Goal: Task Accomplishment & Management: Manage account settings

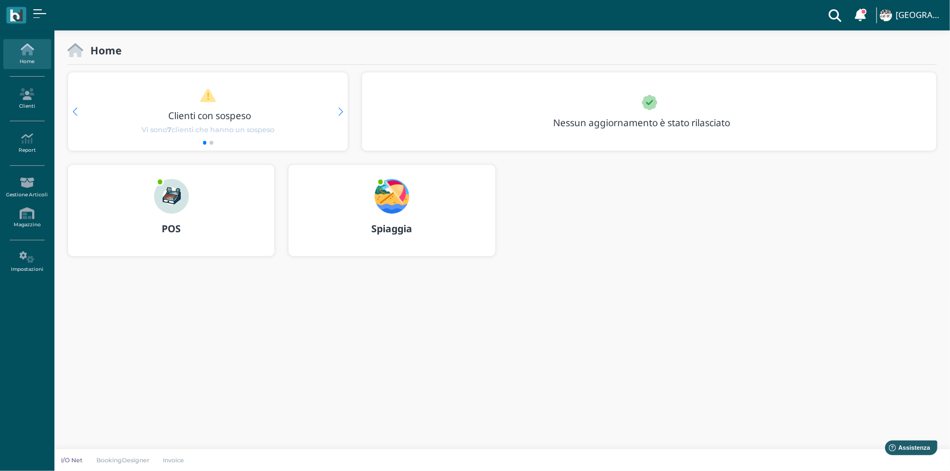
click at [395, 201] on img at bounding box center [392, 196] width 35 height 35
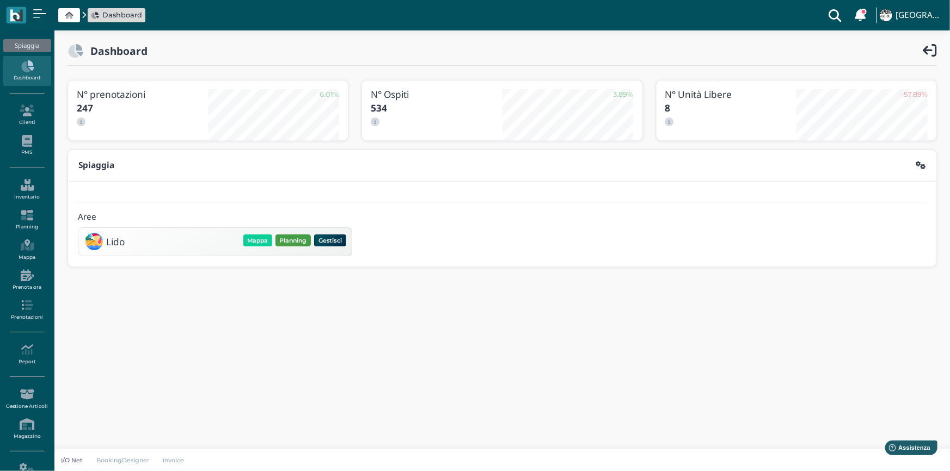
click at [296, 242] on button "Planning" at bounding box center [292, 241] width 35 height 12
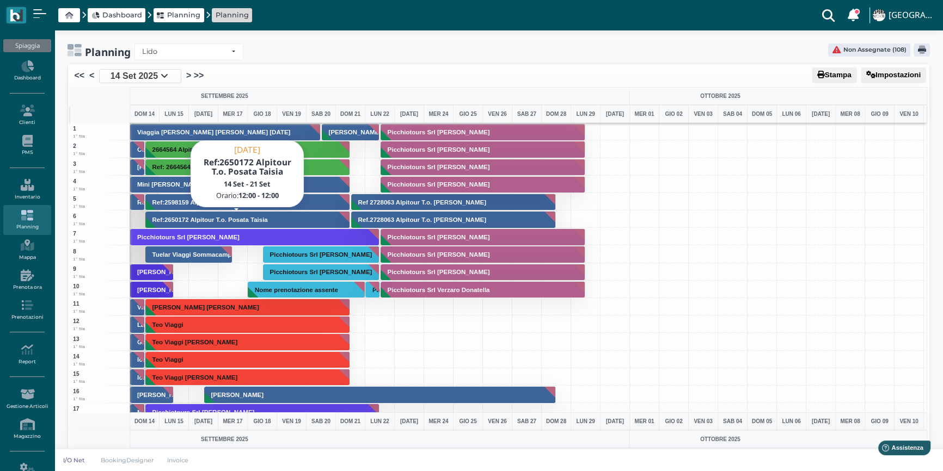
scroll to position [49, 0]
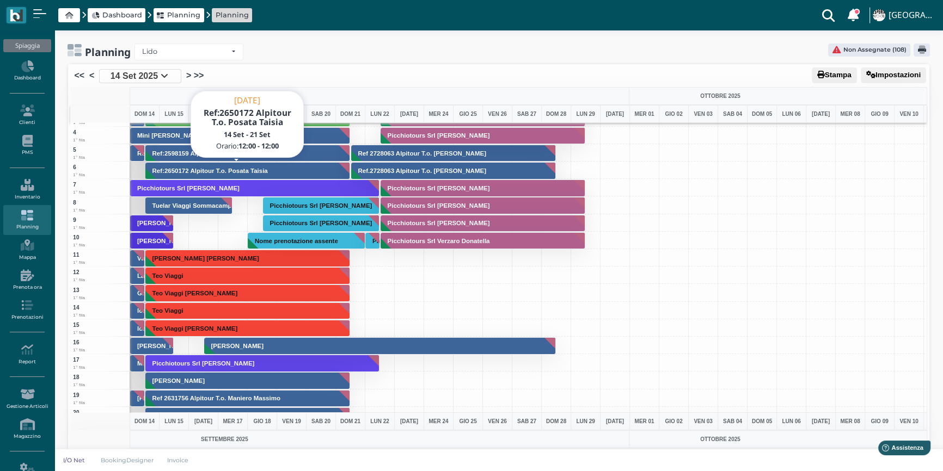
click at [188, 170] on h3 "Ref:2650172 Alpitour T.o. Posata Taisia" at bounding box center [210, 171] width 124 height 7
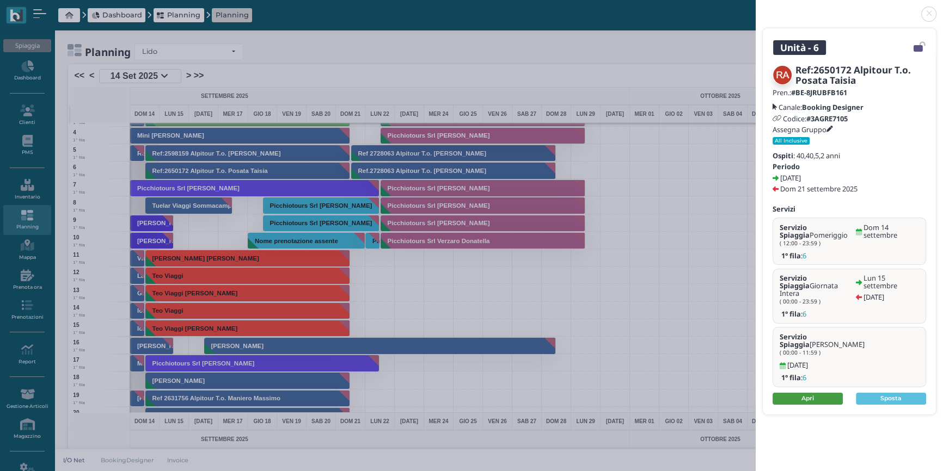
click at [811, 393] on link "Apri" at bounding box center [808, 399] width 70 height 12
click at [756, 8] on link at bounding box center [756, 8] width 0 height 0
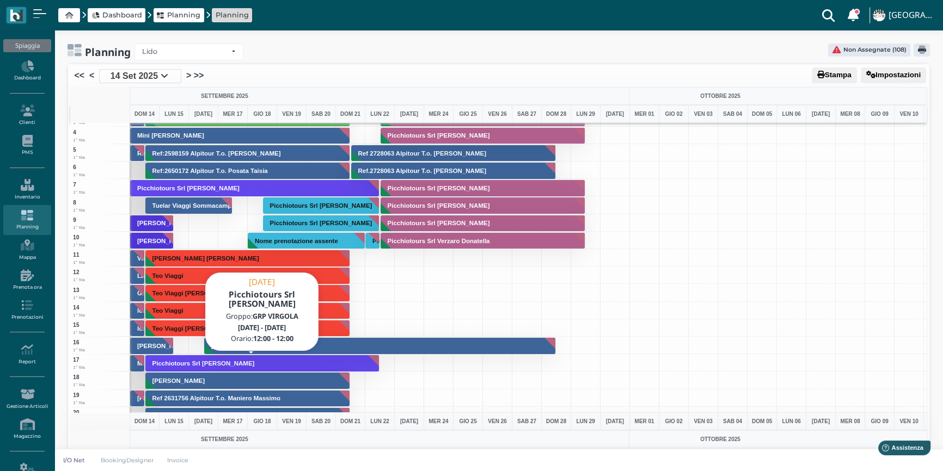
click at [181, 360] on h3 "Picchiotours Srl Scala Roberto" at bounding box center [203, 363] width 111 height 7
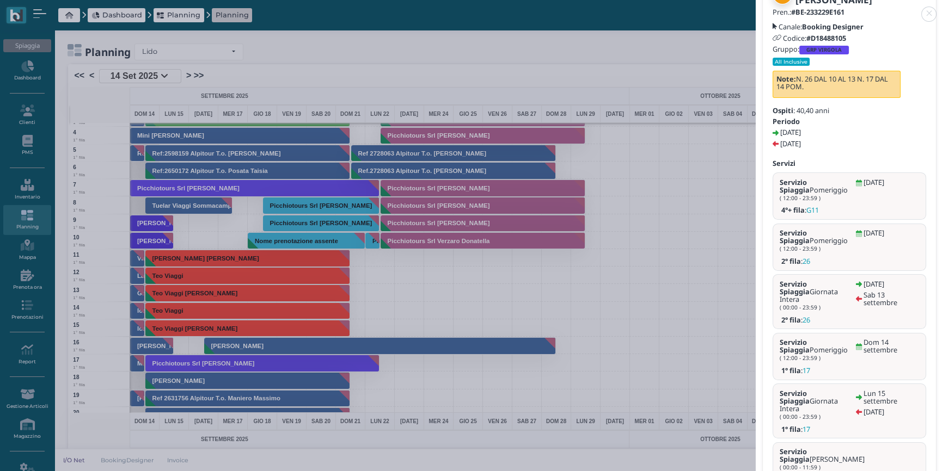
scroll to position [181, 0]
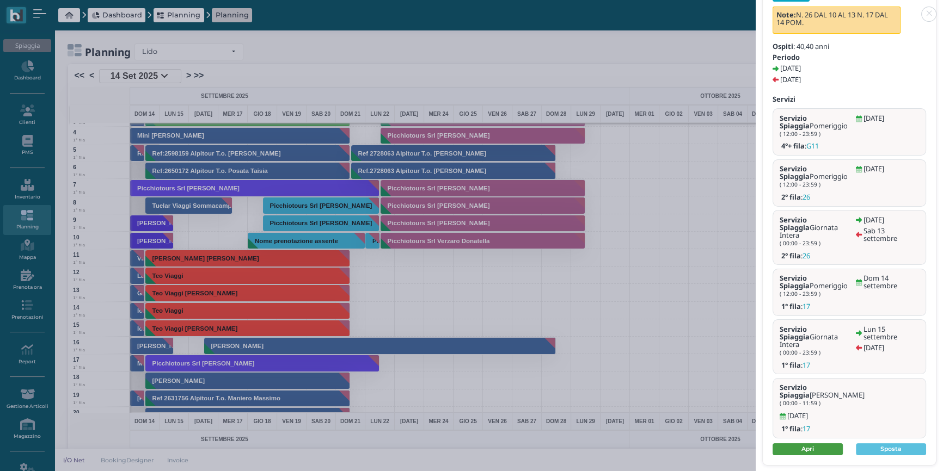
click at [806, 444] on link "Apri" at bounding box center [808, 450] width 70 height 12
click at [756, 8] on link at bounding box center [756, 8] width 0 height 0
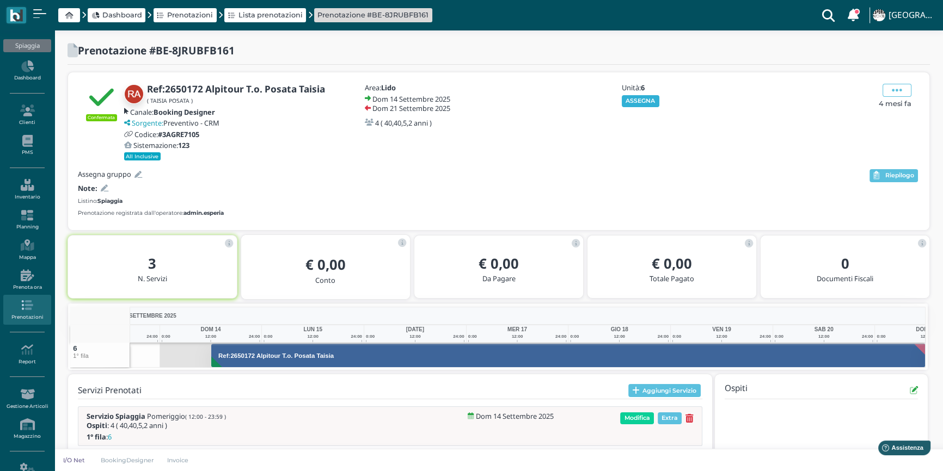
click at [636, 101] on button "ASSEGNA" at bounding box center [641, 101] width 38 height 12
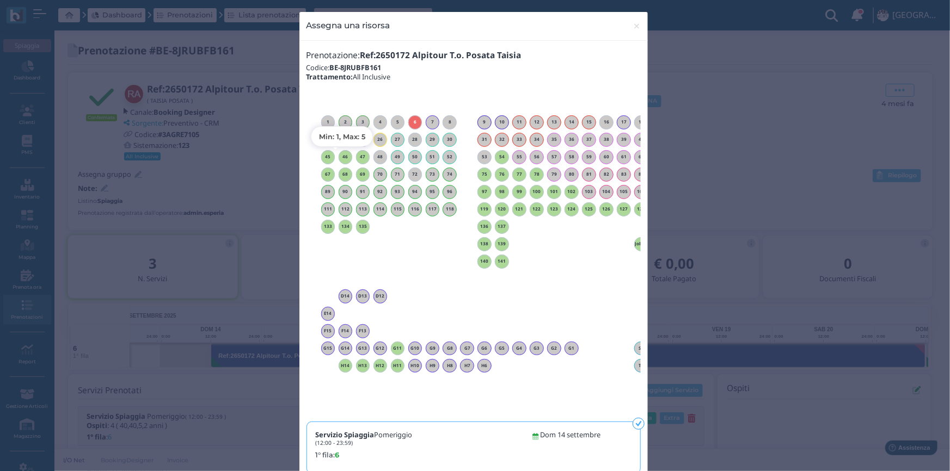
click at [343, 155] on h6 "46" at bounding box center [346, 157] width 14 height 5
click at [633, 27] on span "×" at bounding box center [637, 26] width 8 height 14
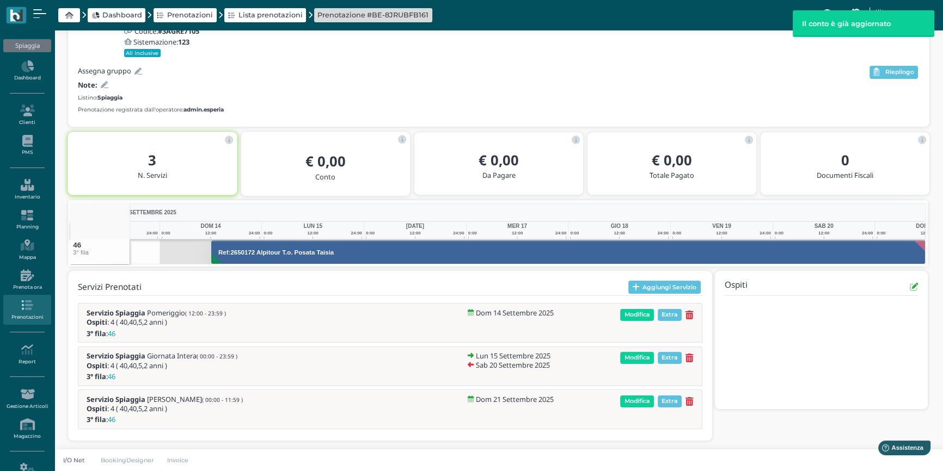
scroll to position [105, 0]
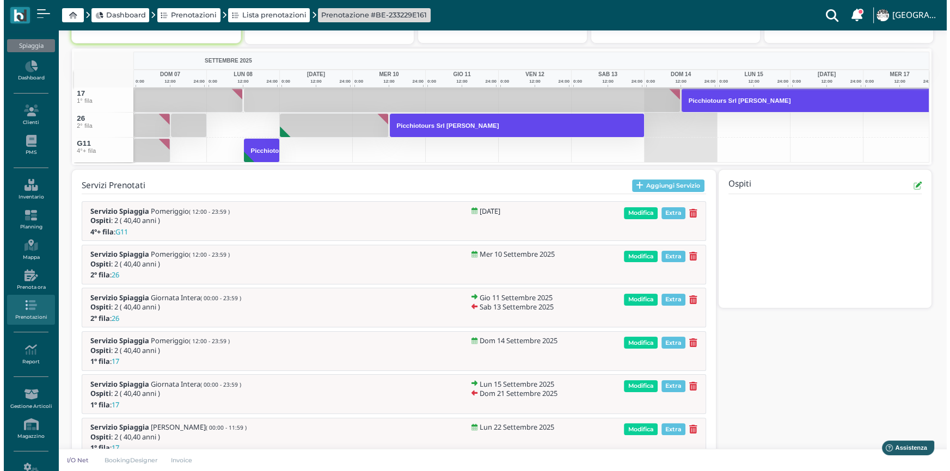
scroll to position [267, 0]
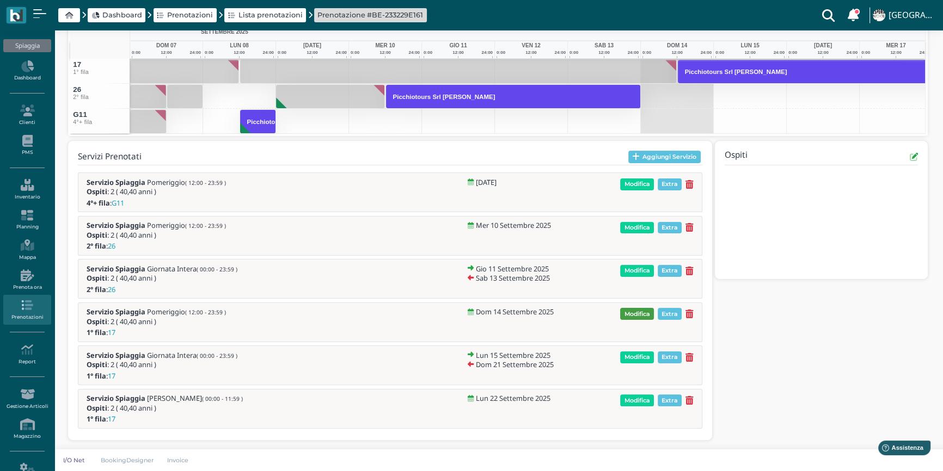
click at [641, 311] on span "Modifica" at bounding box center [637, 314] width 34 height 12
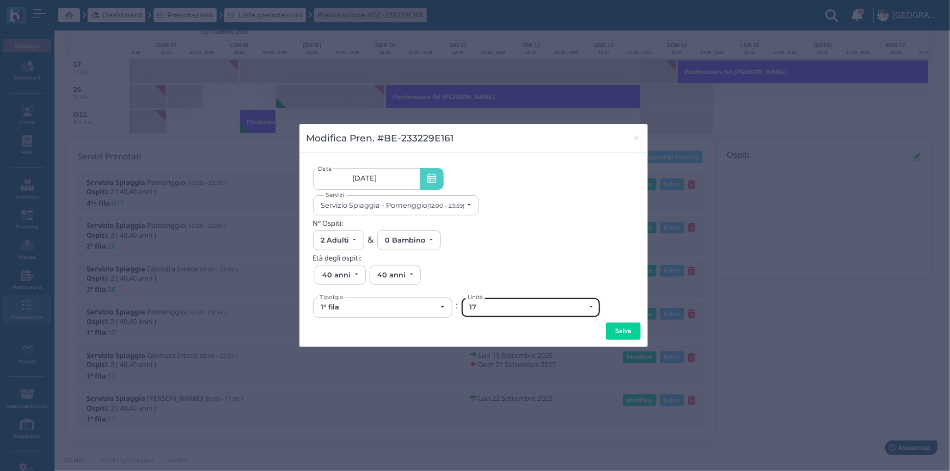
click at [489, 306] on div "17" at bounding box center [527, 307] width 116 height 9
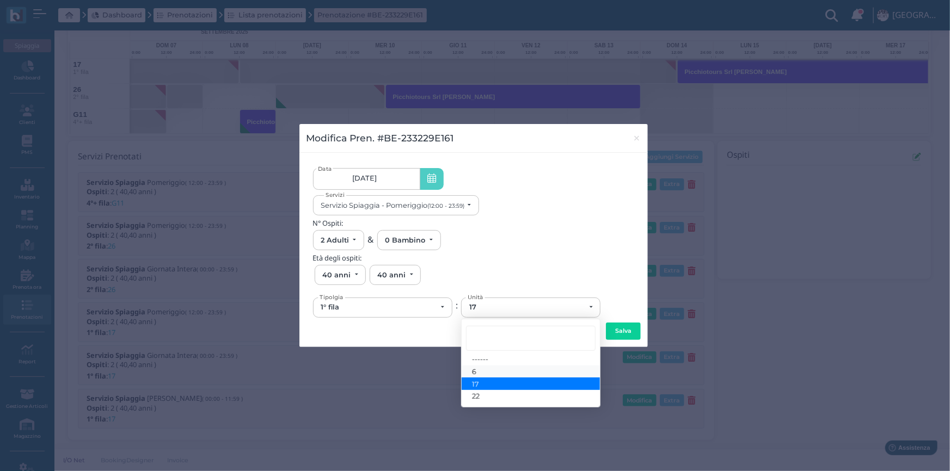
click at [480, 372] on link "6" at bounding box center [531, 371] width 138 height 13
select select "6130"
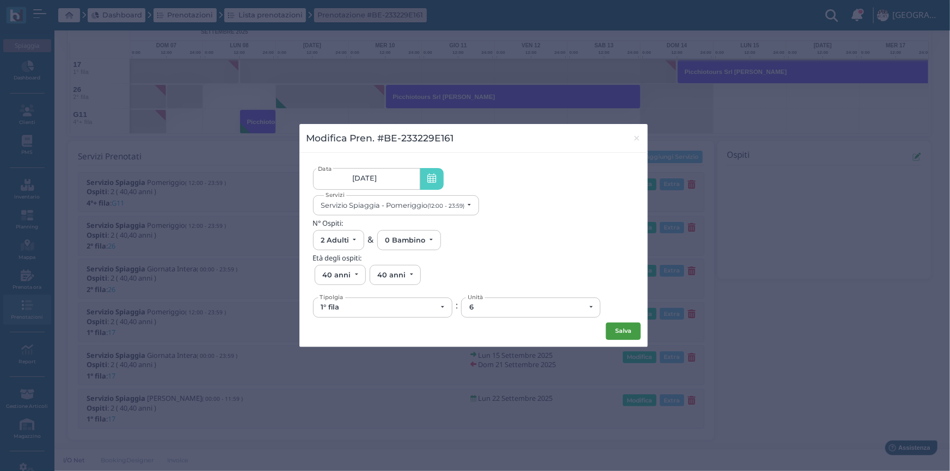
click at [615, 330] on button "Salva" at bounding box center [623, 331] width 35 height 17
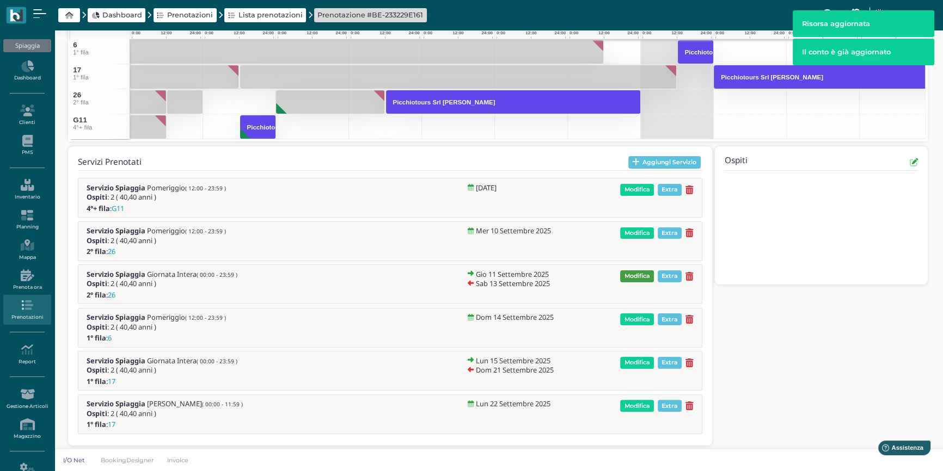
scroll to position [292, 0]
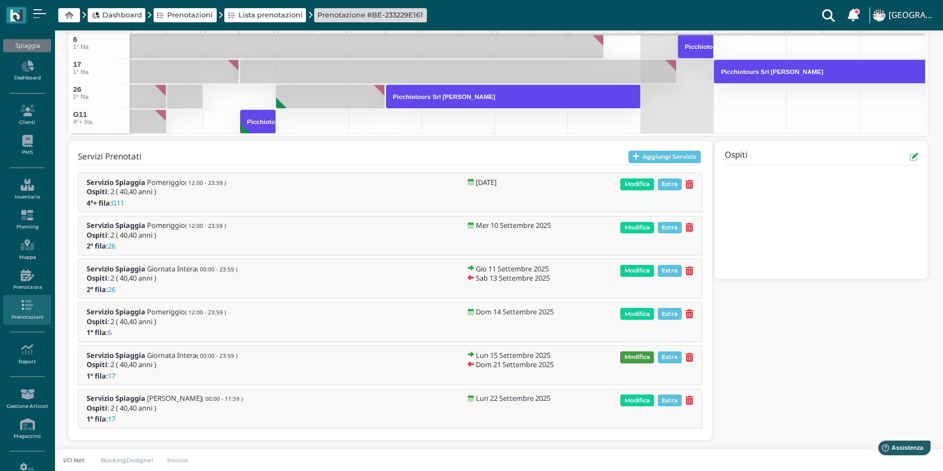
click at [634, 357] on span "Modifica" at bounding box center [637, 358] width 34 height 12
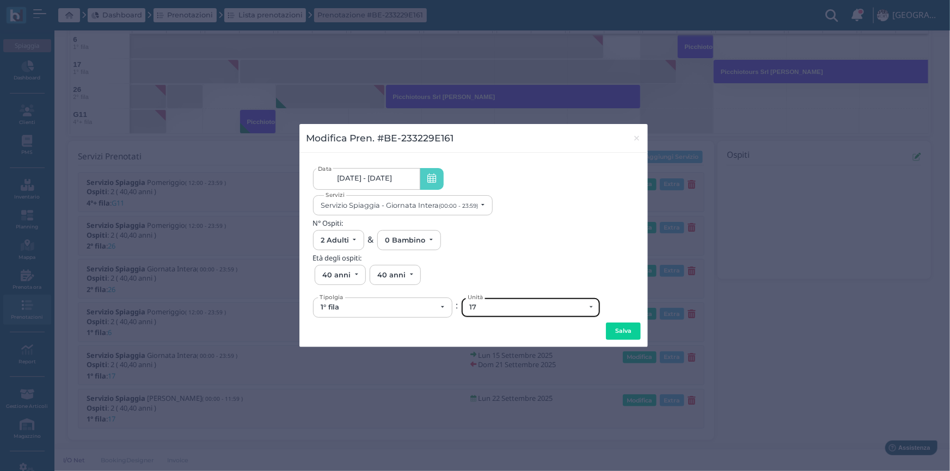
click at [502, 307] on div "17" at bounding box center [527, 307] width 116 height 9
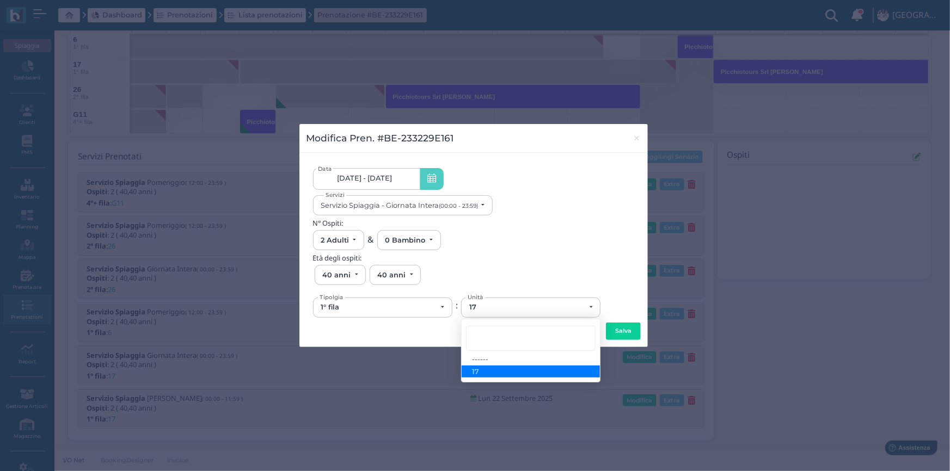
click at [364, 334] on div "Salva" at bounding box center [474, 331] width 334 height 17
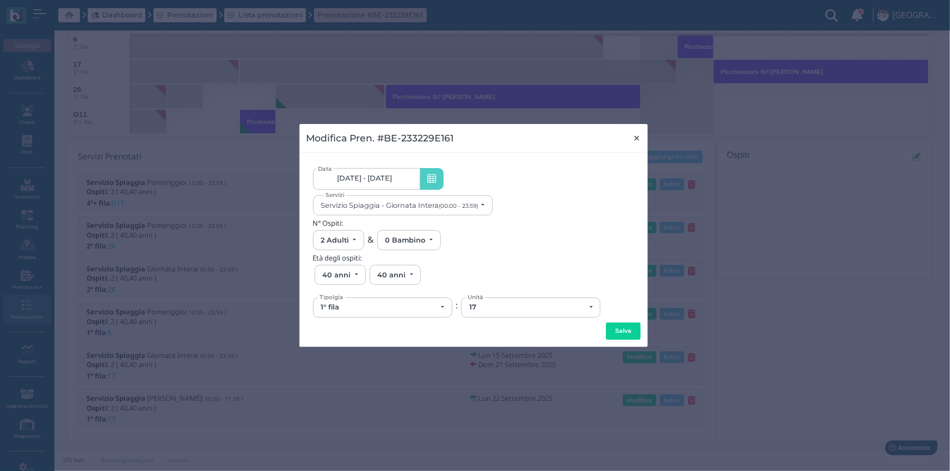
click at [636, 138] on span "×" at bounding box center [637, 138] width 8 height 14
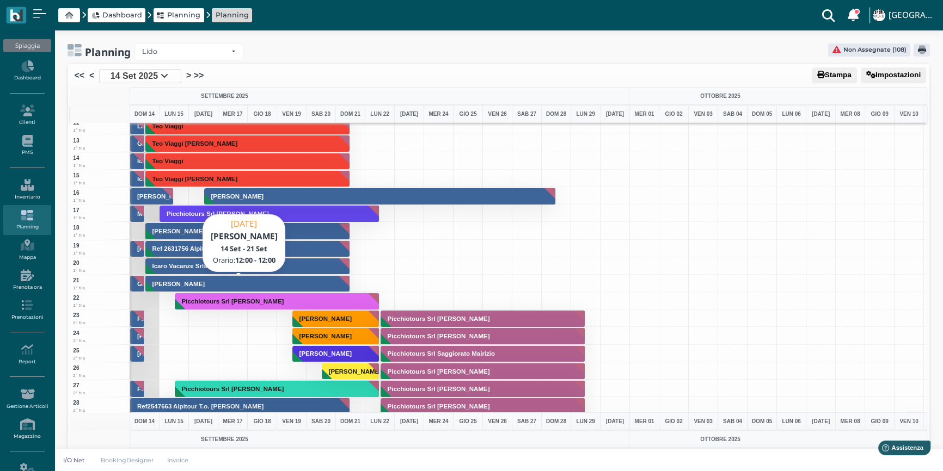
scroll to position [198, 0]
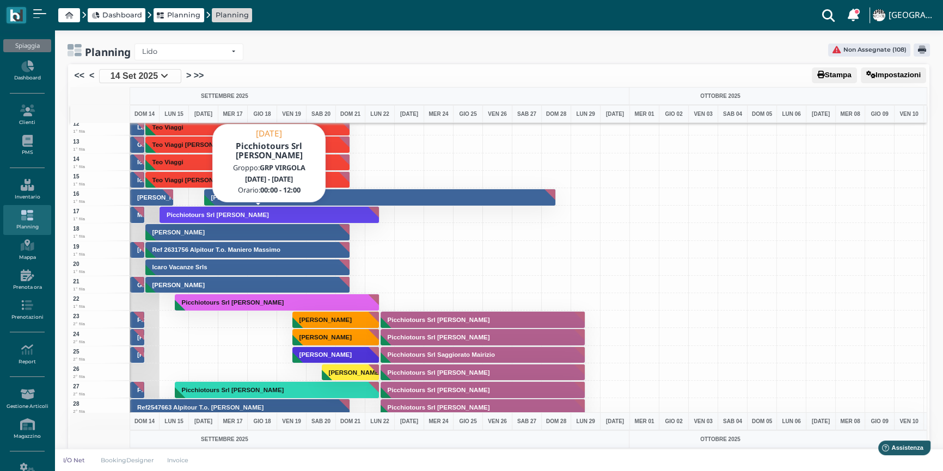
click at [197, 216] on h3 "Picchiotours Srl [PERSON_NAME]" at bounding box center [217, 215] width 111 height 7
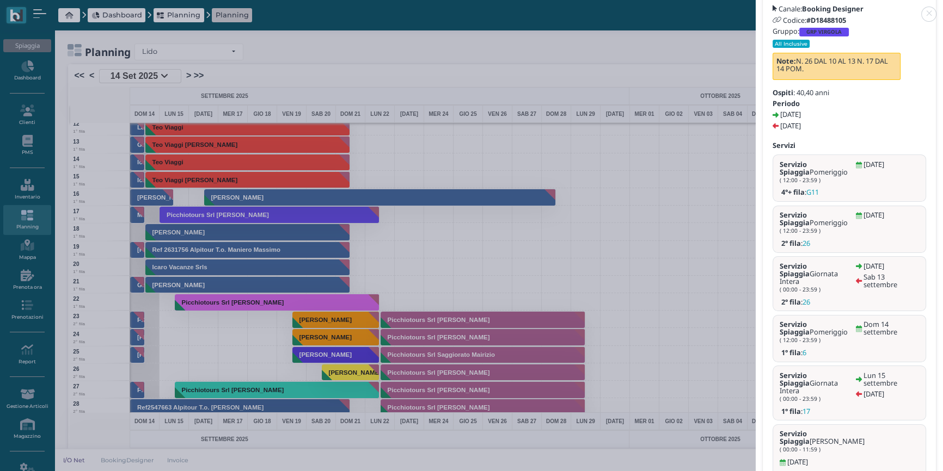
scroll to position [181, 0]
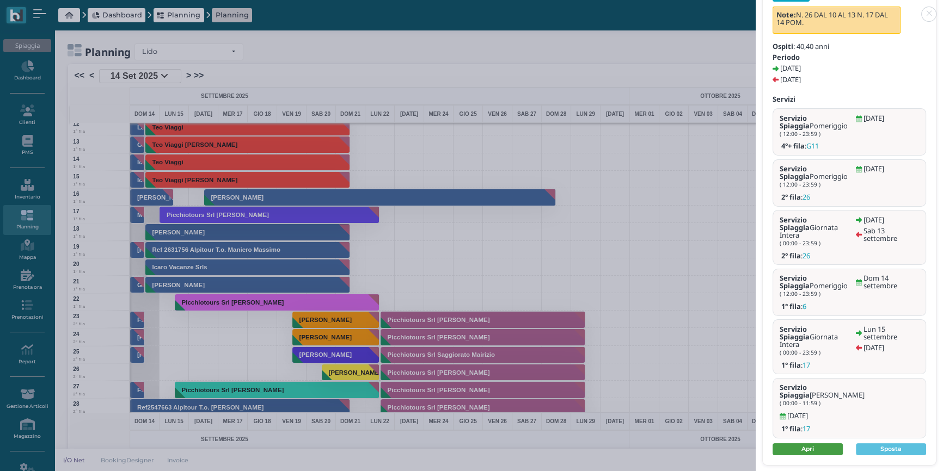
click at [808, 444] on link "Apri" at bounding box center [808, 450] width 70 height 12
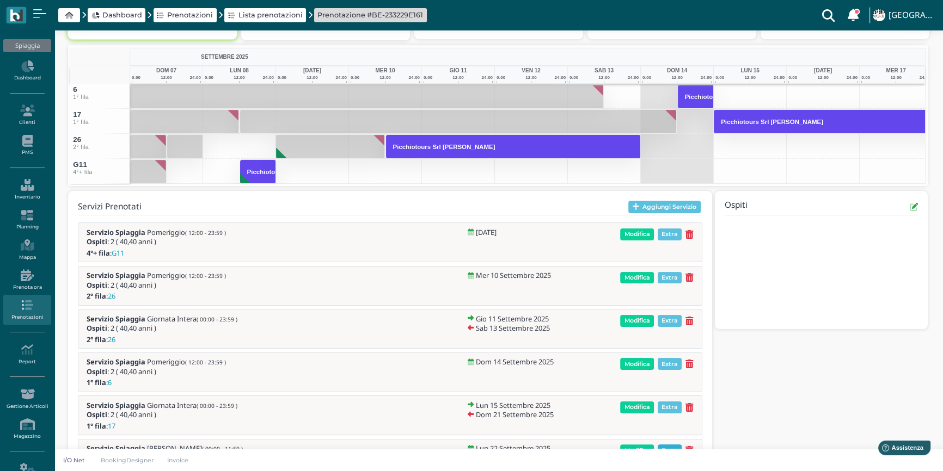
scroll to position [292, 0]
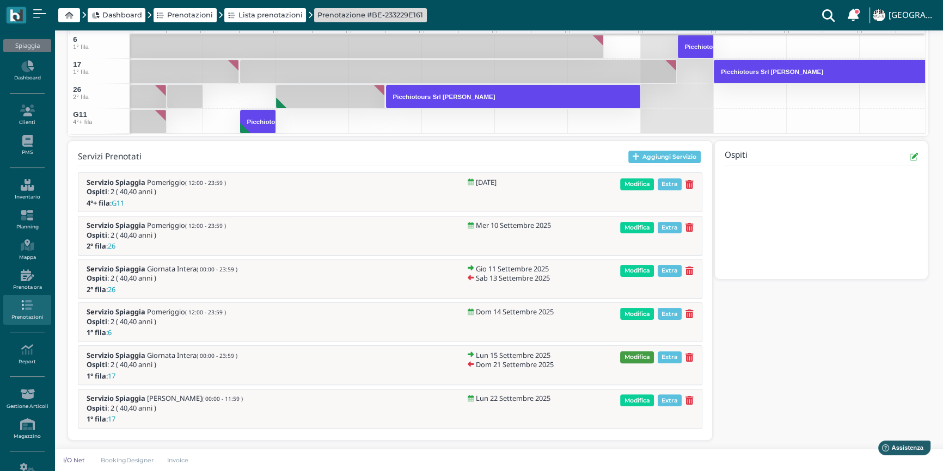
click at [635, 356] on span "Modifica" at bounding box center [637, 358] width 34 height 12
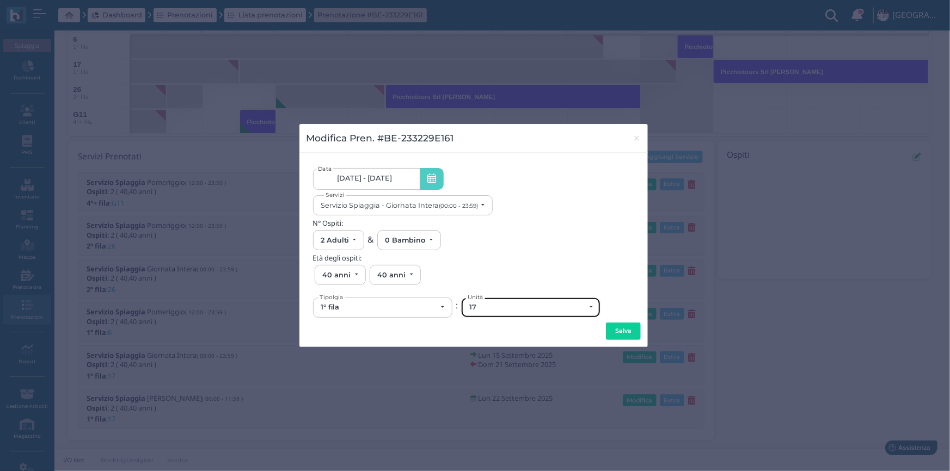
click at [483, 306] on div "17" at bounding box center [527, 307] width 116 height 9
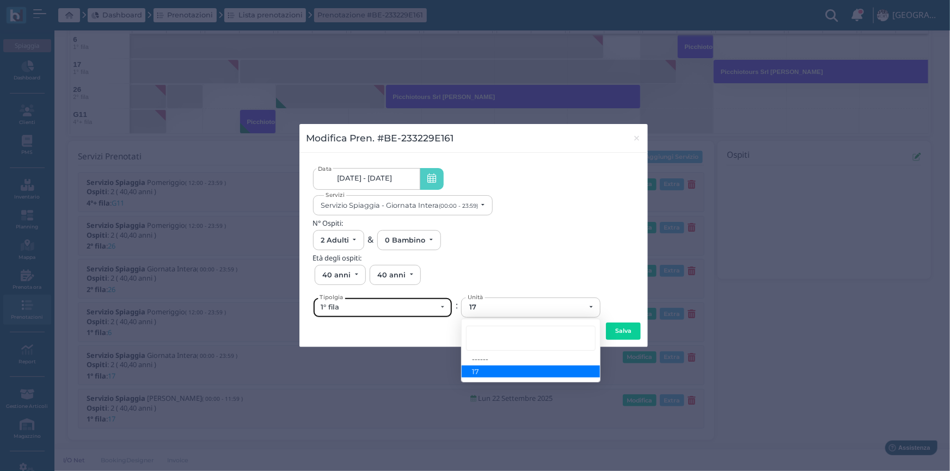
click at [358, 311] on div "1° fila" at bounding box center [379, 307] width 116 height 9
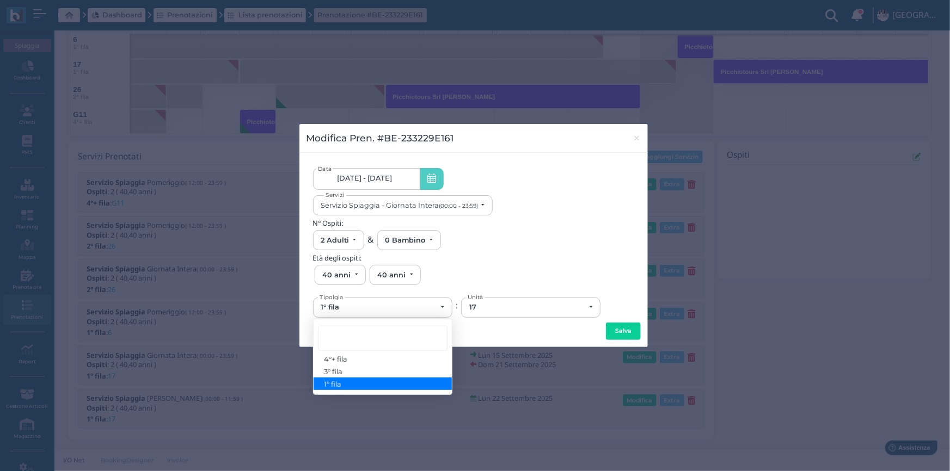
click at [325, 381] on span "1° fila" at bounding box center [332, 383] width 17 height 9
select select "431"
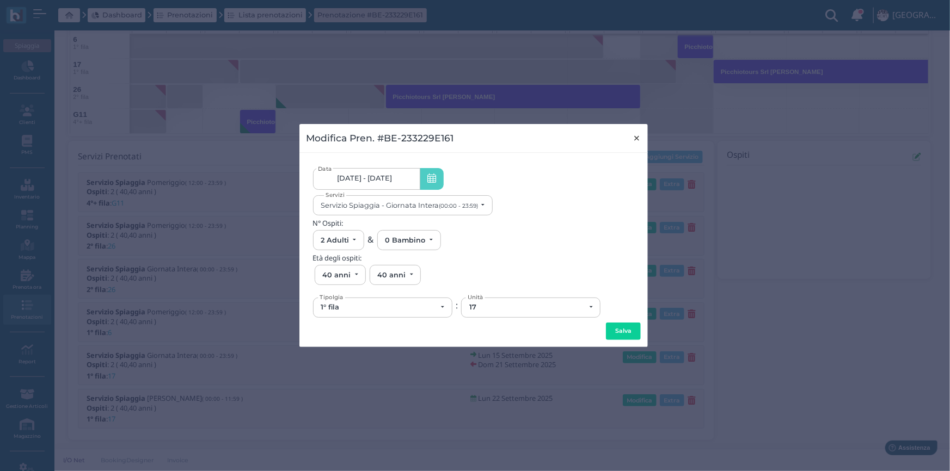
click at [639, 137] on span "×" at bounding box center [637, 138] width 8 height 14
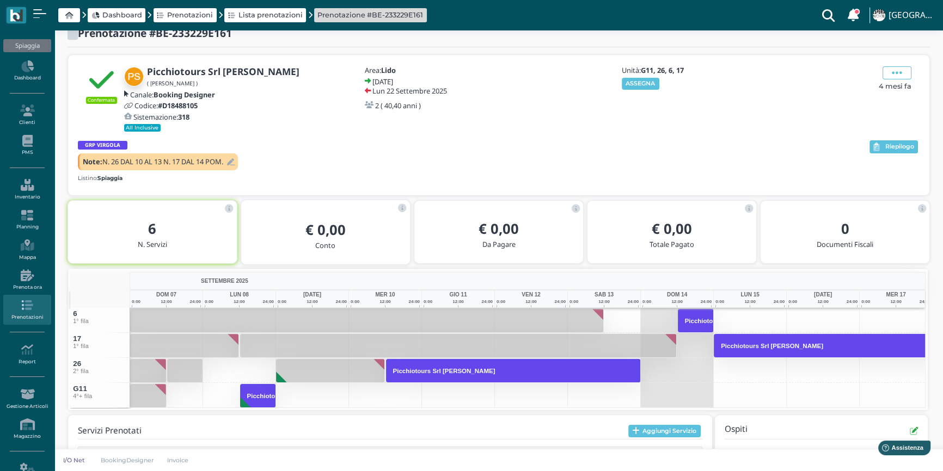
scroll to position [0, 0]
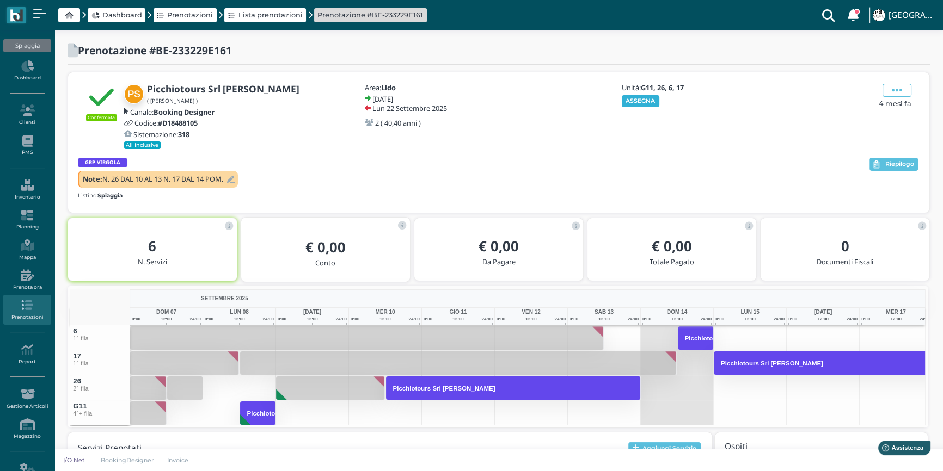
click at [641, 100] on button "ASSEGNA" at bounding box center [641, 101] width 38 height 12
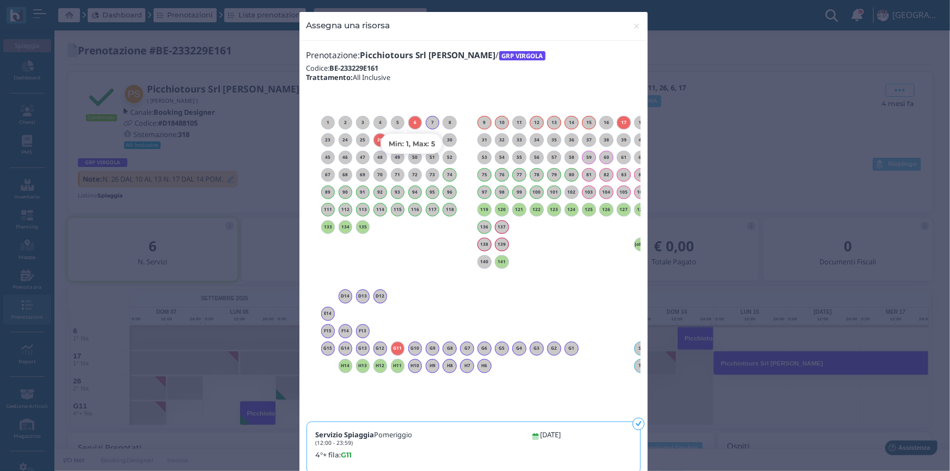
click at [409, 125] on h6 "6" at bounding box center [415, 122] width 14 height 5
click at [633, 27] on span "×" at bounding box center [637, 26] width 8 height 14
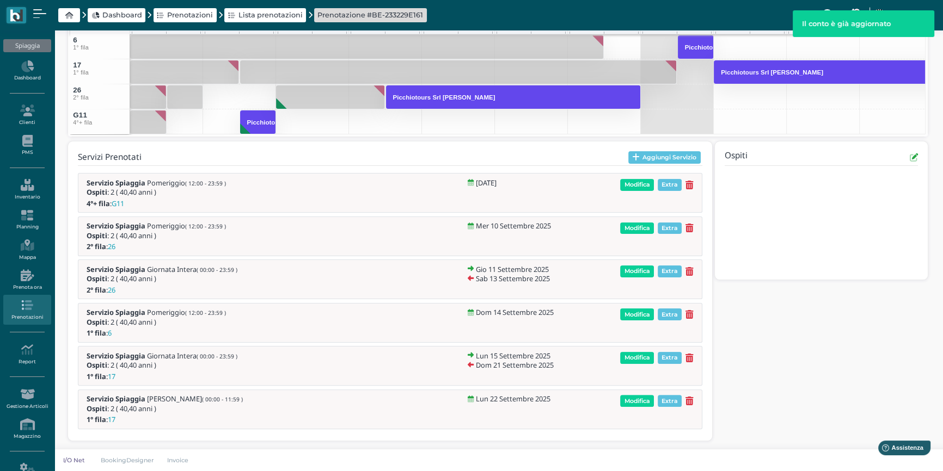
scroll to position [292, 0]
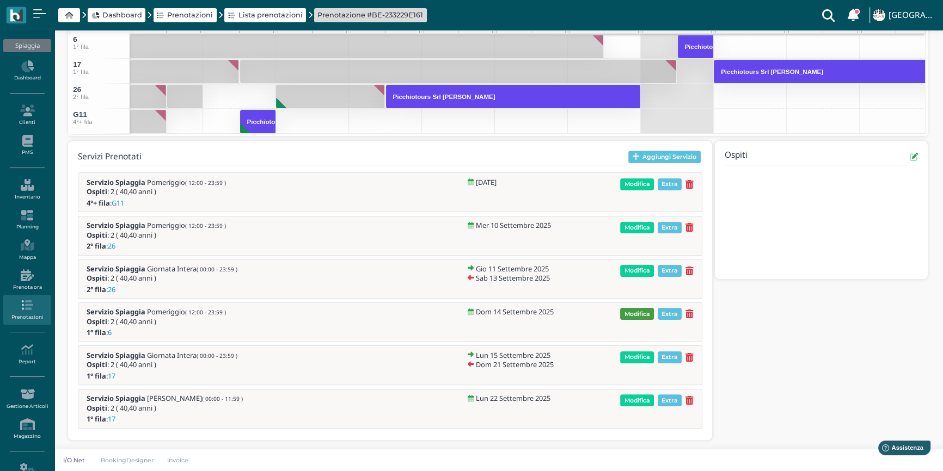
click at [630, 314] on span "Modifica" at bounding box center [637, 314] width 34 height 12
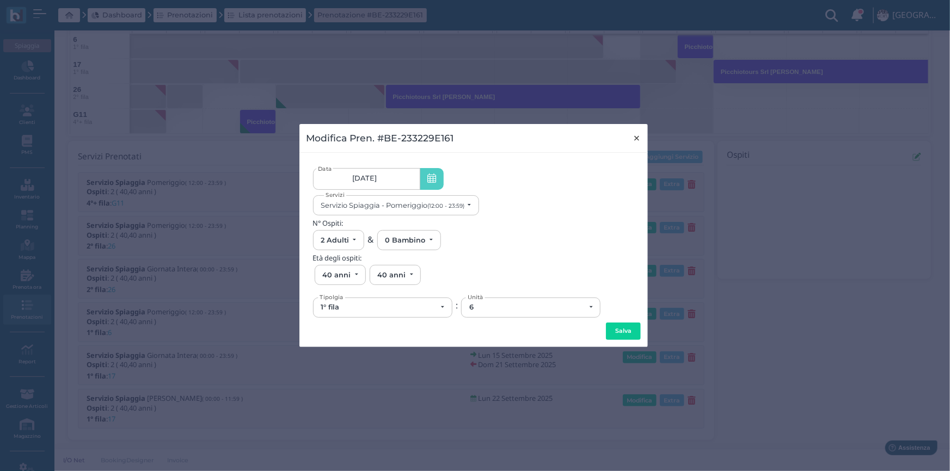
click at [638, 139] on span "×" at bounding box center [637, 138] width 8 height 14
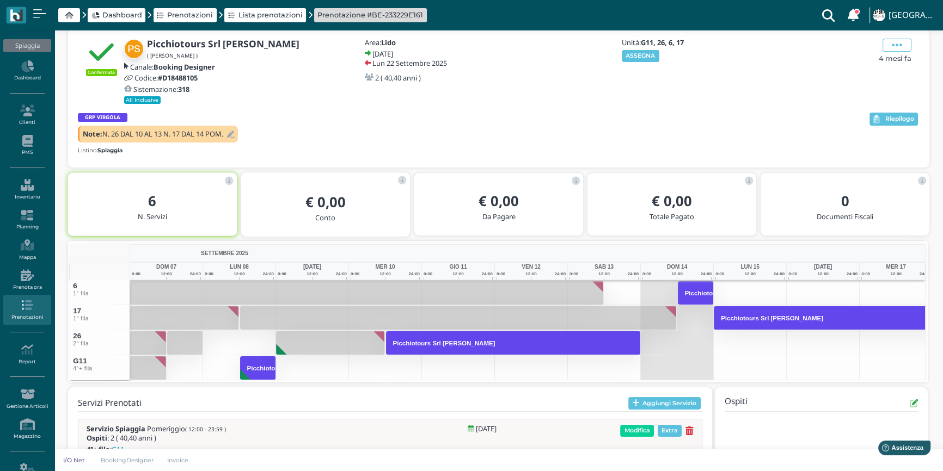
scroll to position [44, 0]
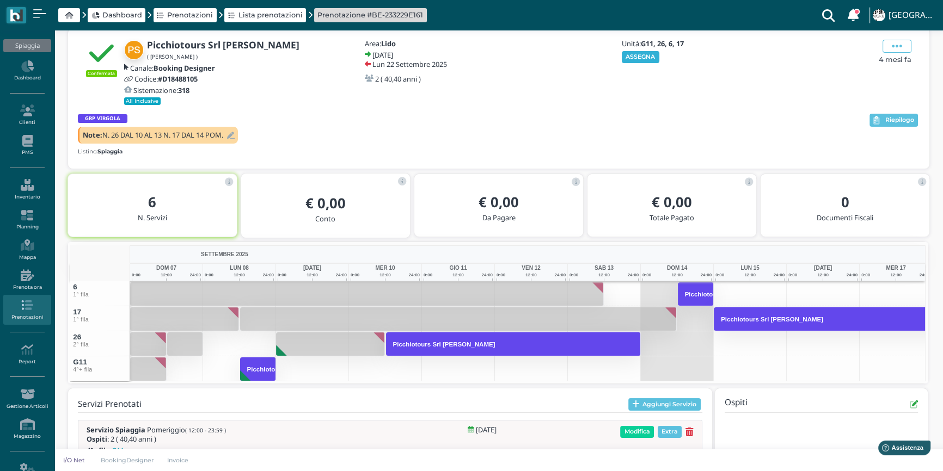
click at [645, 56] on button "ASSEGNA" at bounding box center [641, 57] width 38 height 12
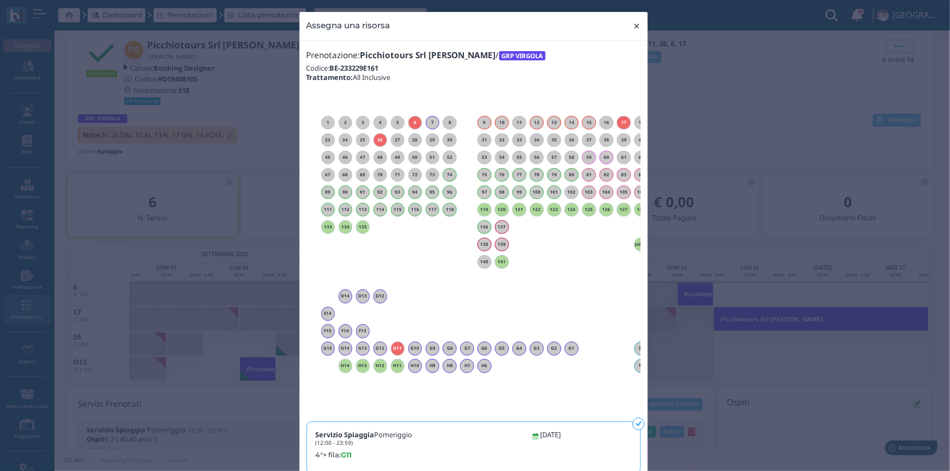
click at [633, 29] on span "×" at bounding box center [637, 26] width 8 height 14
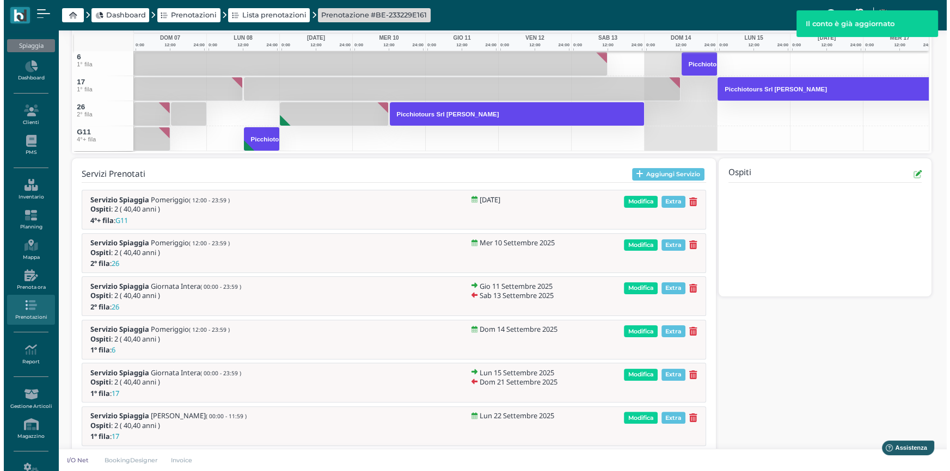
scroll to position [292, 0]
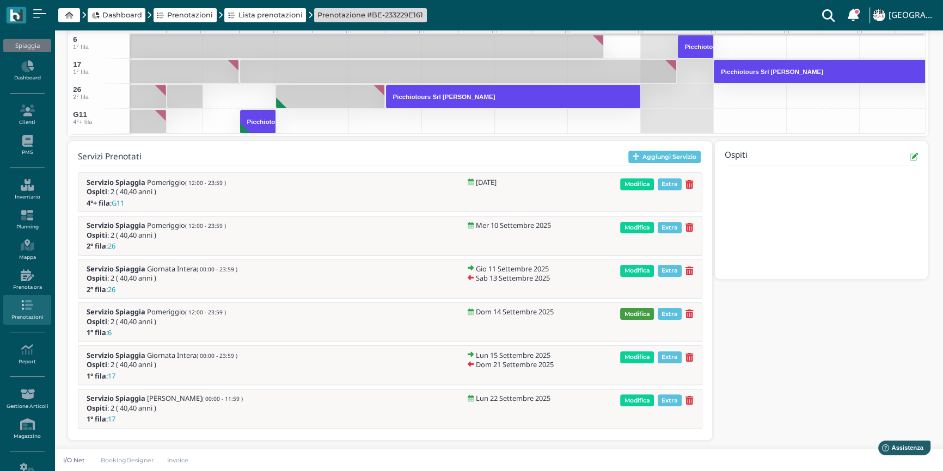
click at [634, 313] on span "Modifica" at bounding box center [637, 314] width 34 height 12
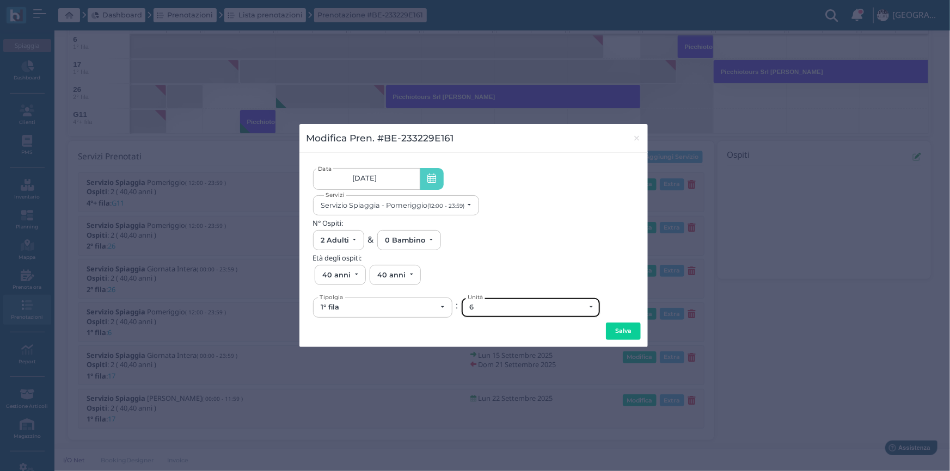
click at [499, 314] on div "6" at bounding box center [531, 307] width 138 height 19
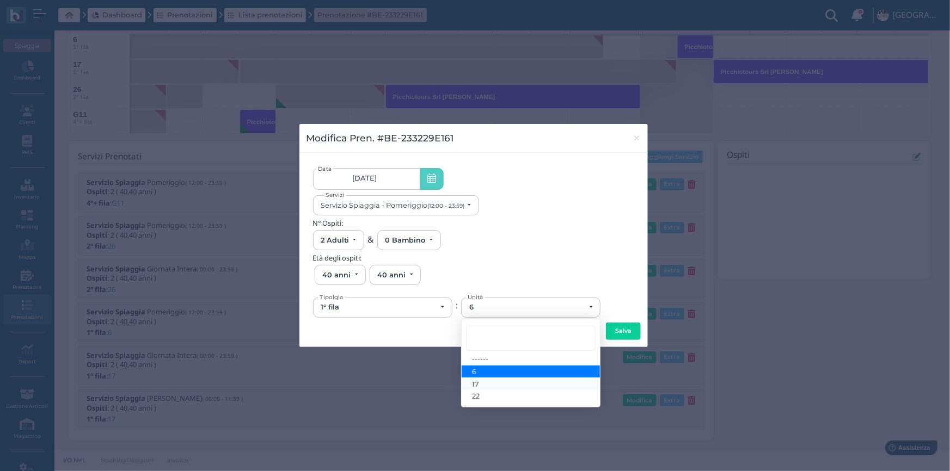
click at [474, 386] on span "17" at bounding box center [476, 383] width 7 height 9
select select "6141"
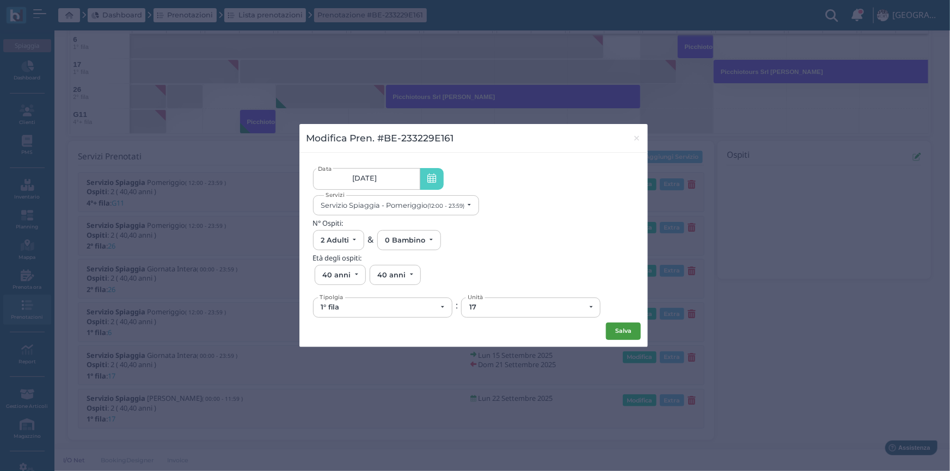
click at [620, 329] on button "Salva" at bounding box center [623, 331] width 35 height 17
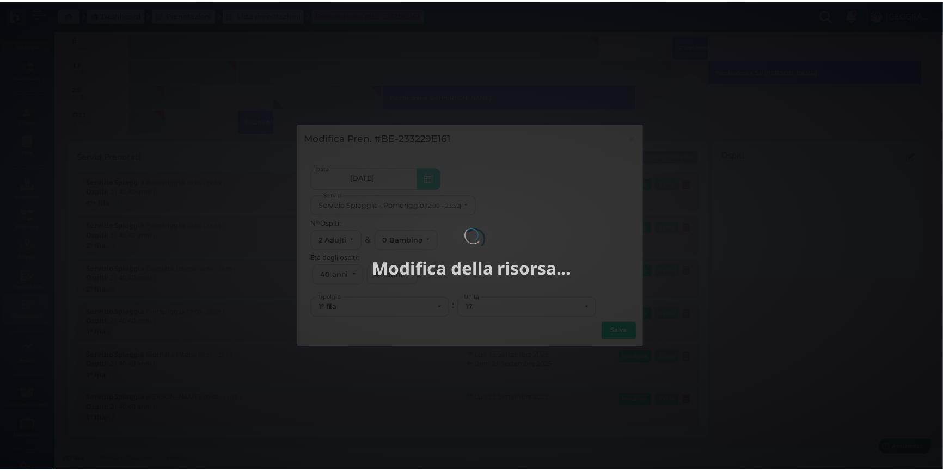
scroll to position [0, 0]
